Goal: Task Accomplishment & Management: Manage account settings

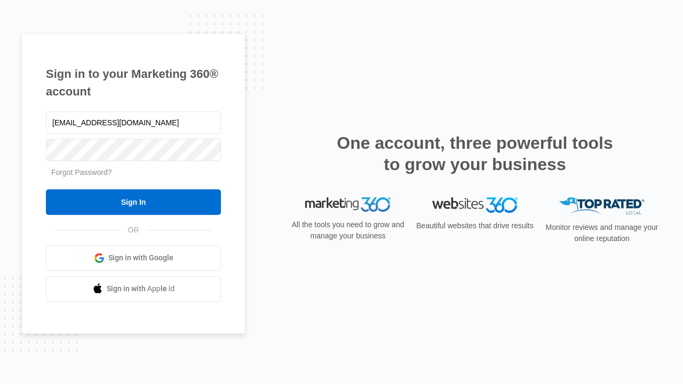
type input "[EMAIL_ADDRESS][DOMAIN_NAME]"
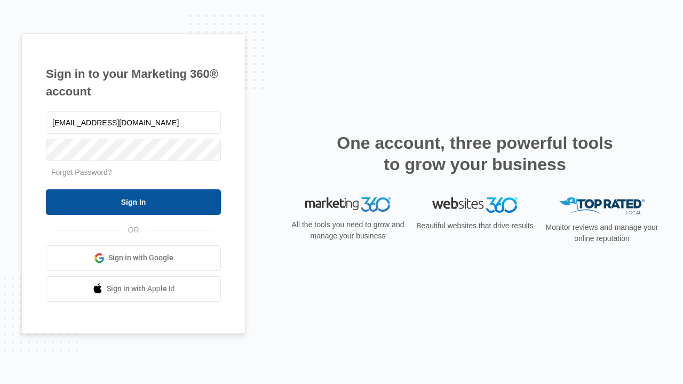
click at [133, 202] on input "Sign In" at bounding box center [133, 202] width 175 height 26
